Goal: Communication & Community: Answer question/provide support

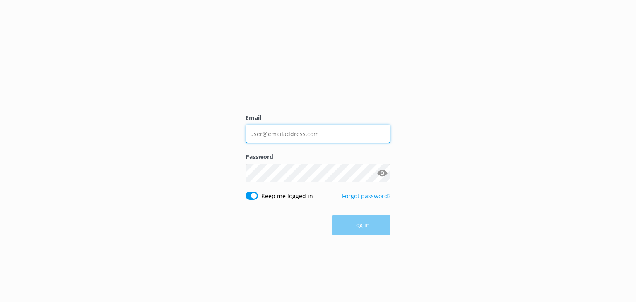
type input "[EMAIL_ADDRESS][DOMAIN_NAME]"
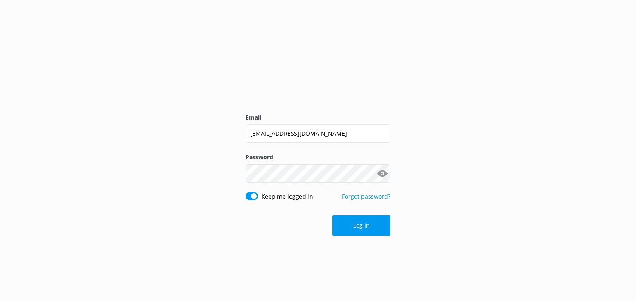
click at [368, 224] on div "Log in" at bounding box center [318, 225] width 145 height 21
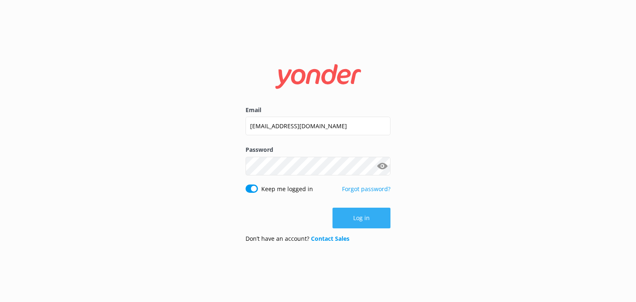
click at [359, 216] on button "Log in" at bounding box center [361, 218] width 58 height 21
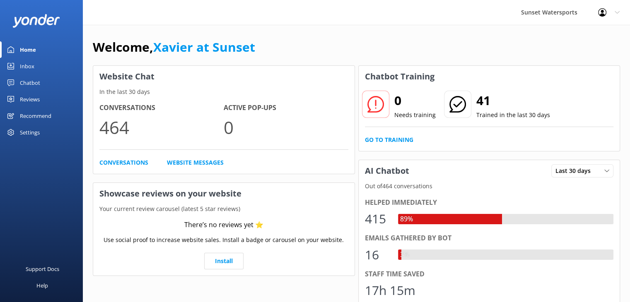
click at [26, 66] on div "Inbox" at bounding box center [27, 66] width 14 height 17
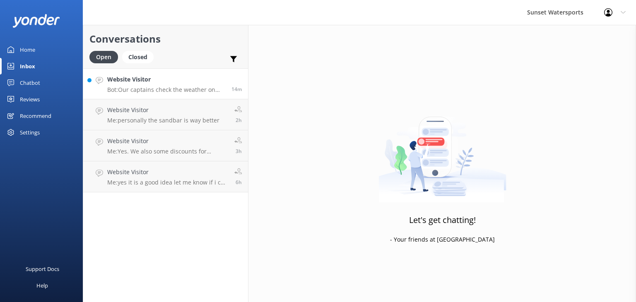
click at [176, 87] on p "Bot: Our captains check the weather on the day of your trip. If conditions are …" at bounding box center [166, 89] width 118 height 7
